Goal: Transaction & Acquisition: Purchase product/service

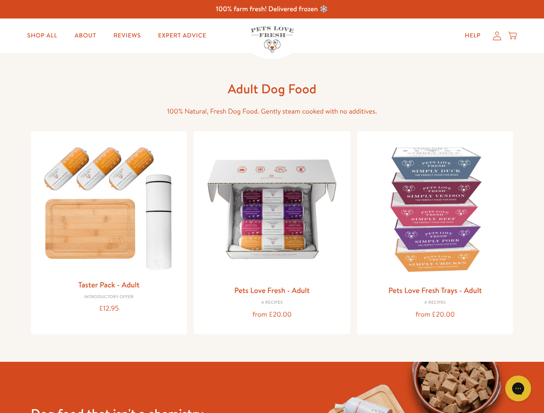
click at [518, 389] on icon "Gorgias live chat" at bounding box center [518, 389] width 8 height 8
